Goal: Information Seeking & Learning: Learn about a topic

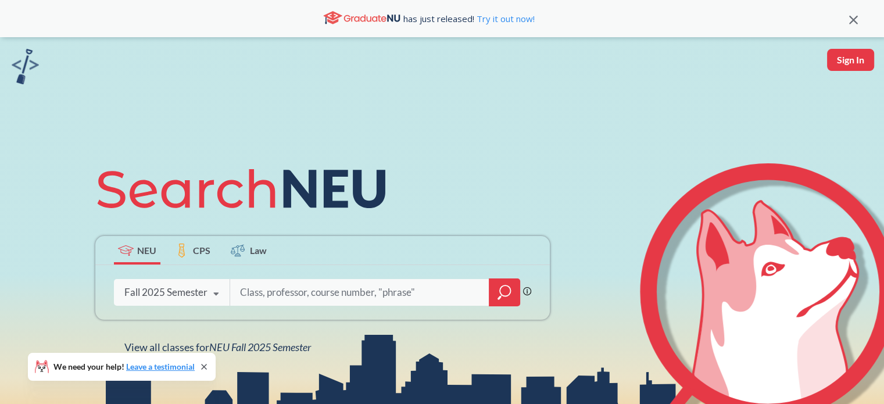
click at [256, 286] on input "search" at bounding box center [360, 292] width 242 height 24
type input "[PERSON_NAME]"
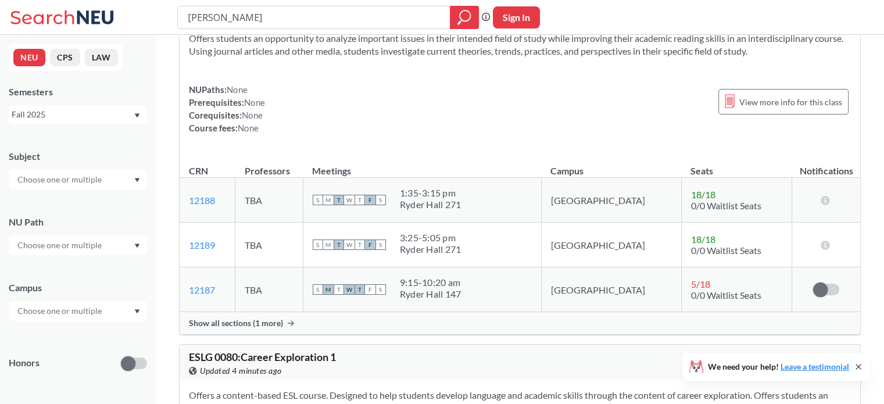
scroll to position [152, 0]
click at [272, 199] on td "TBA" at bounding box center [268, 199] width 67 height 45
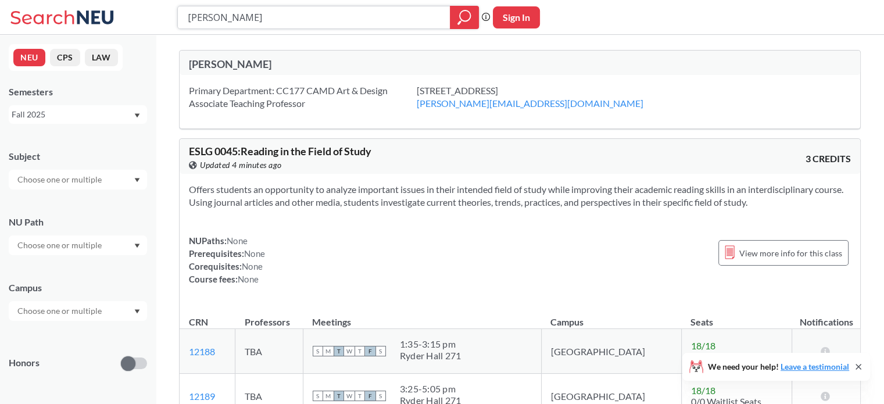
click at [294, 14] on input "[PERSON_NAME]" at bounding box center [314, 18] width 255 height 20
click at [70, 107] on div "Fall 2025" at bounding box center [78, 114] width 138 height 19
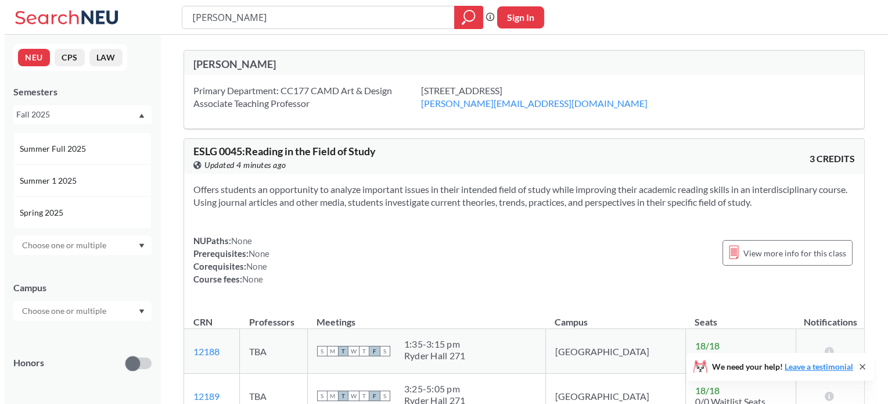
scroll to position [60, 0]
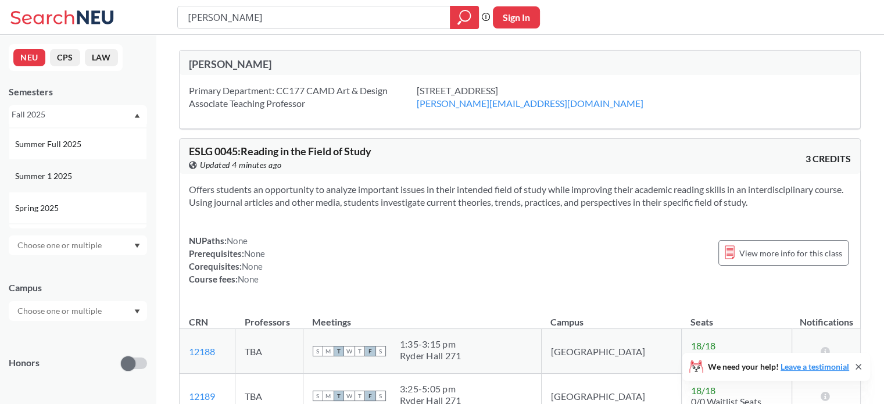
click at [55, 174] on span "Summer 1 2025" at bounding box center [44, 176] width 59 height 13
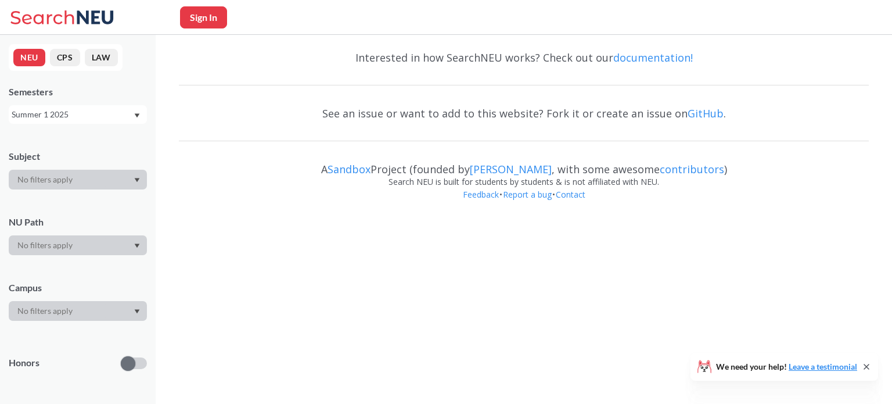
click at [73, 110] on div "Summer 1 2025" at bounding box center [72, 114] width 121 height 13
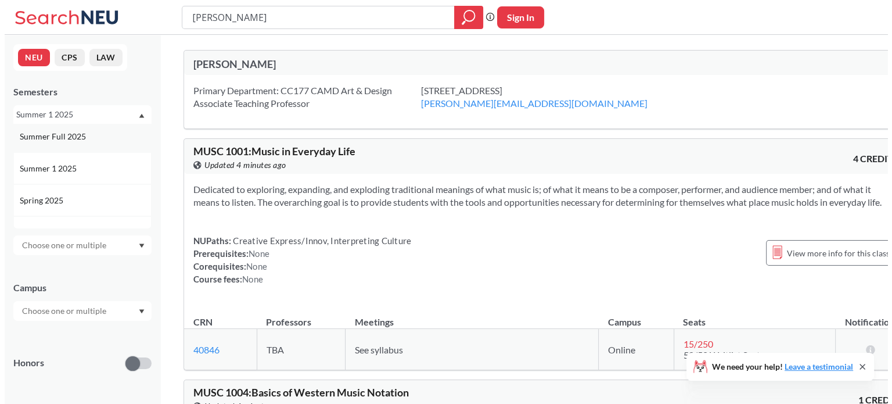
scroll to position [67, 0]
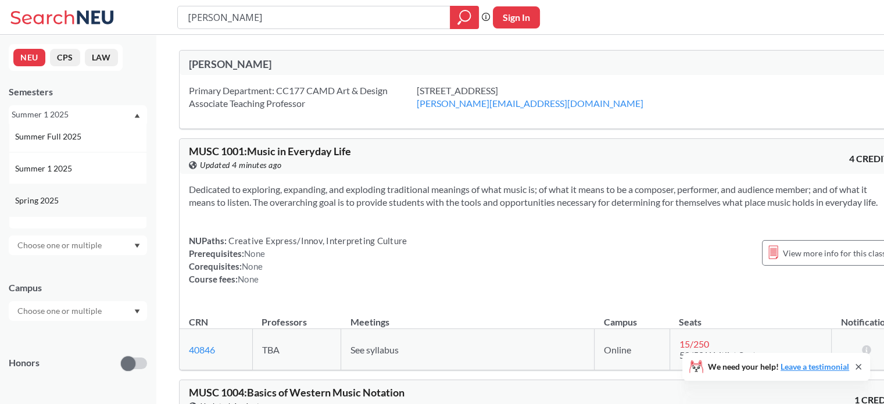
click at [52, 202] on span "Spring 2025" at bounding box center [38, 200] width 46 height 13
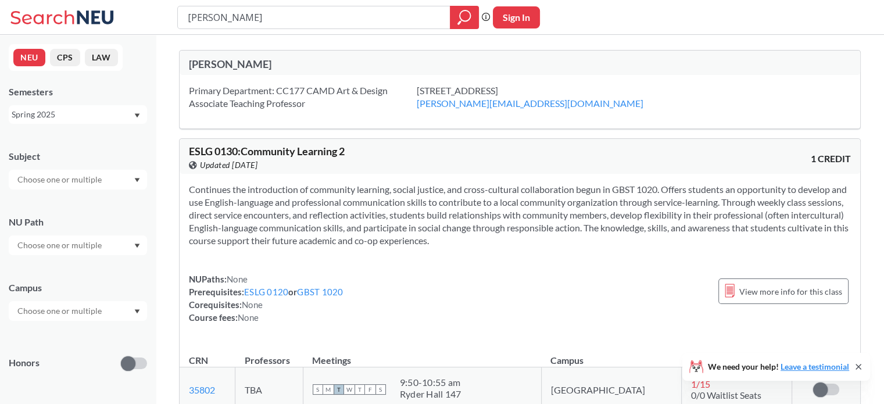
scroll to position [144, 0]
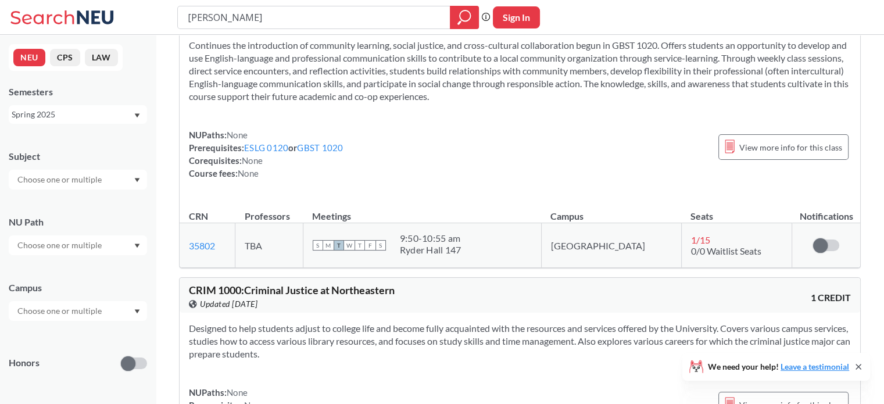
click at [270, 232] on td "TBA" at bounding box center [268, 245] width 67 height 45
click at [270, 249] on td "TBA" at bounding box center [268, 245] width 67 height 45
click at [327, 178] on div "NUPaths: None Prerequisites: ESLG 0120 or GBST 1020 Corequisites: None Course f…" at bounding box center [266, 153] width 155 height 51
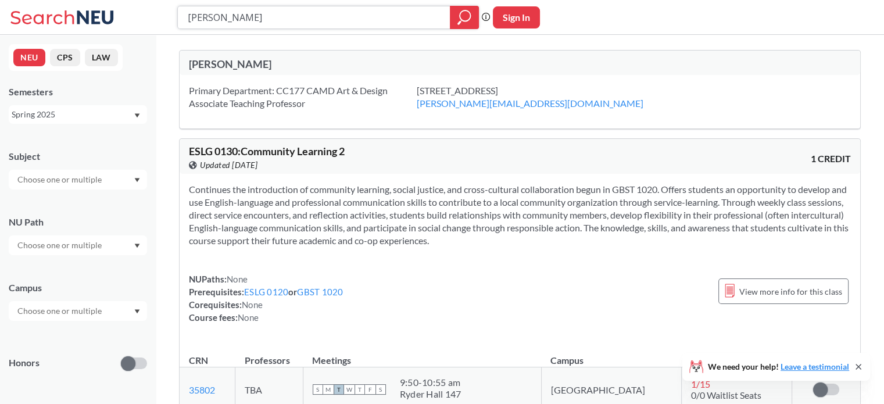
drag, startPoint x: 210, startPoint y: 17, endPoint x: 142, endPoint y: 17, distance: 68.6
click at [142, 17] on div "[PERSON_NAME] Phrase search guarantees the exact search appears in the results.…" at bounding box center [442, 17] width 884 height 35
click at [271, 13] on input "[PERSON_NAME]" at bounding box center [314, 18] width 255 height 20
type input "GAME4000"
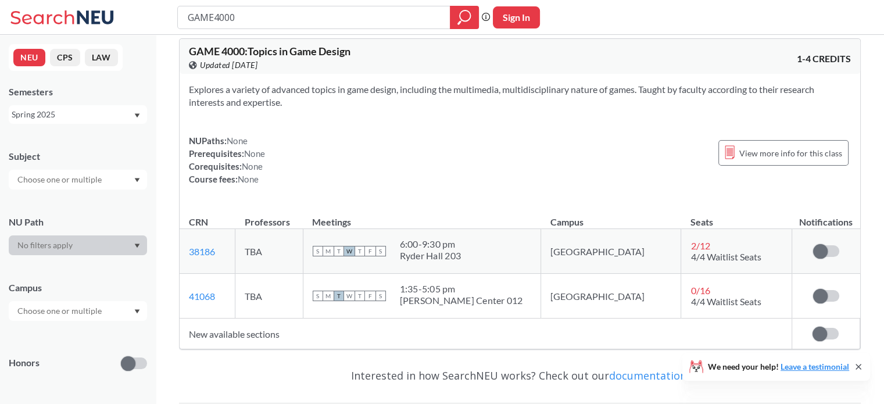
scroll to position [13, 0]
click at [449, 241] on div "6:00 - 9:30 pm" at bounding box center [431, 243] width 62 height 12
click at [498, 242] on div "S M T W T F S 6:00 - 9:30 pm Ryder Hall 203" at bounding box center [422, 250] width 219 height 26
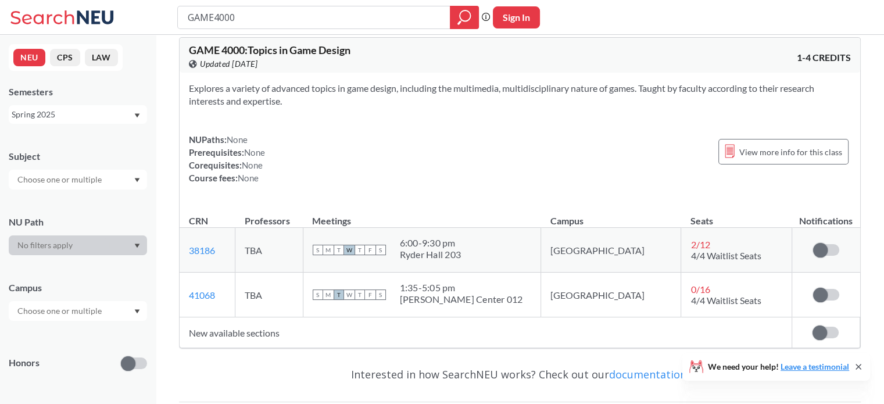
click at [461, 241] on div "6:00 - 9:30 pm" at bounding box center [431, 243] width 62 height 12
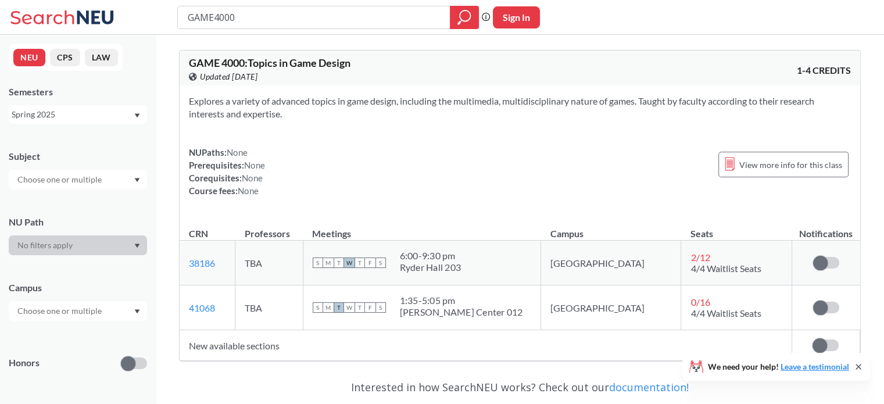
click at [51, 116] on div "Spring 2025" at bounding box center [72, 114] width 121 height 13
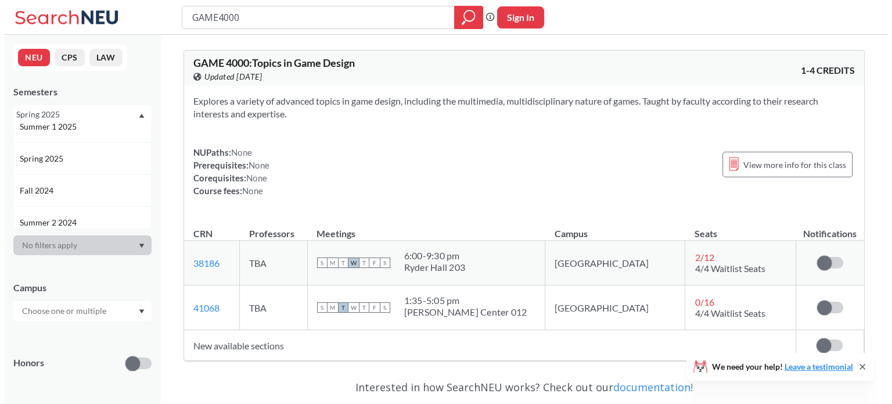
scroll to position [135, 0]
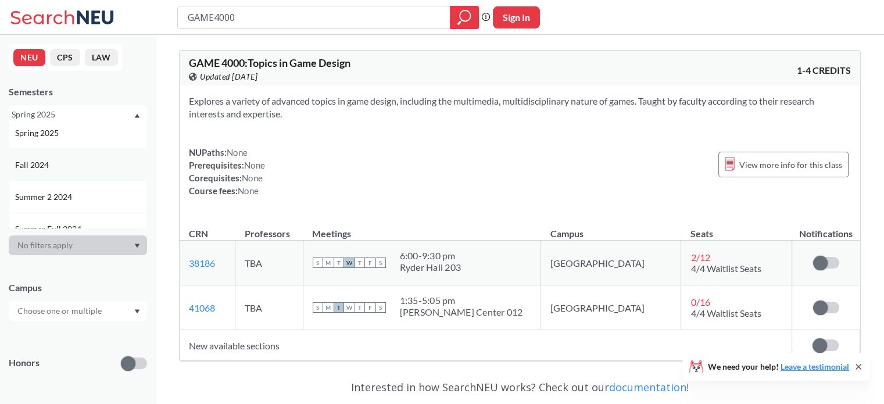
click at [40, 160] on span "Fall 2024" at bounding box center [33, 165] width 36 height 13
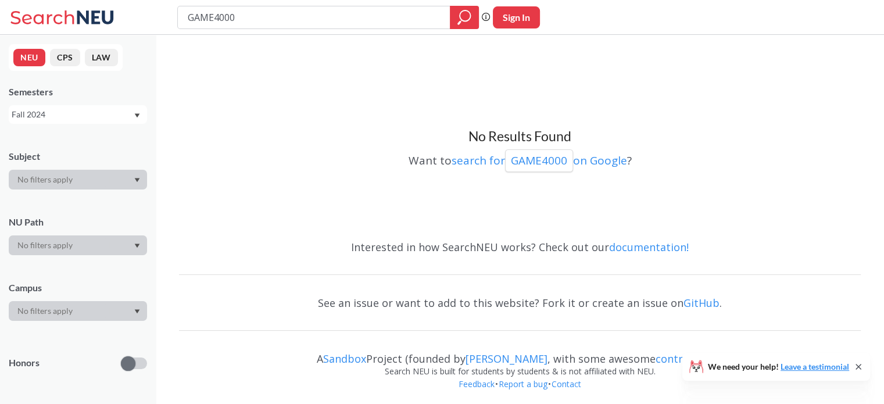
click at [64, 118] on div "Fall 2024" at bounding box center [72, 114] width 121 height 13
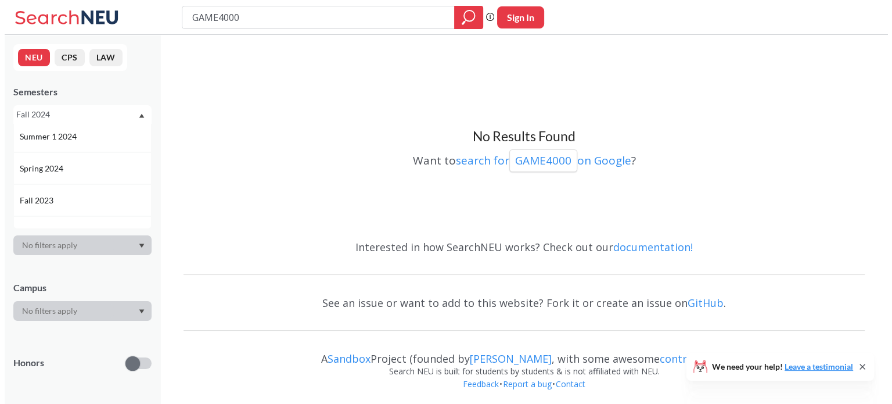
scroll to position [262, 0]
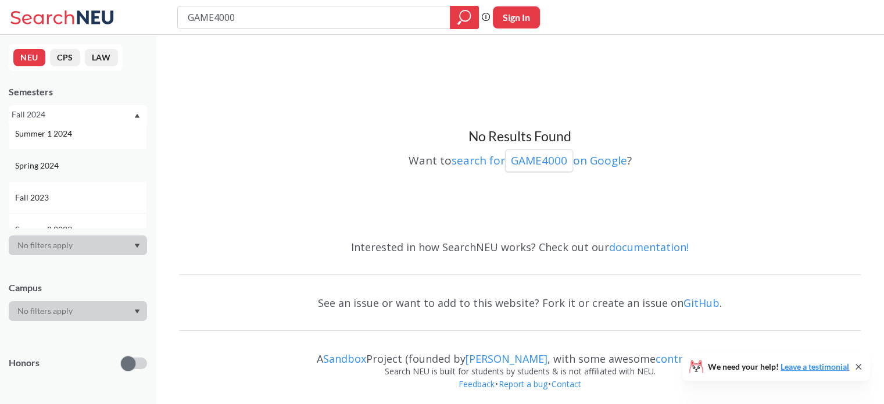
click at [48, 167] on span "Spring 2024" at bounding box center [38, 165] width 46 height 13
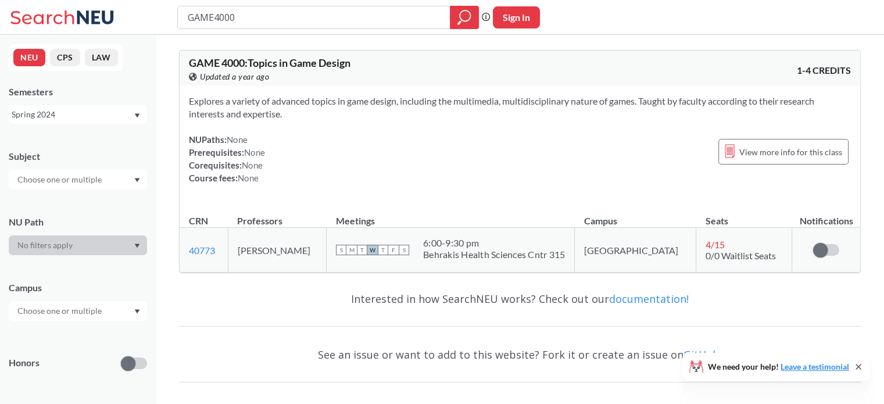
click at [481, 245] on div "6:00 - 9:30 pm" at bounding box center [494, 243] width 142 height 12
click at [512, 239] on div "6:00 - 9:30 pm" at bounding box center [494, 243] width 142 height 12
